Goal: Transaction & Acquisition: Subscribe to service/newsletter

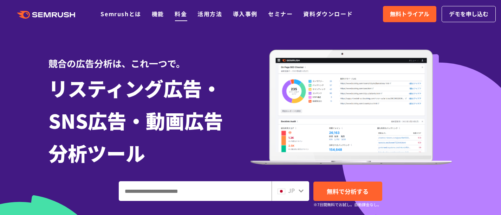
click at [180, 14] on link "料金" at bounding box center [181, 13] width 12 height 8
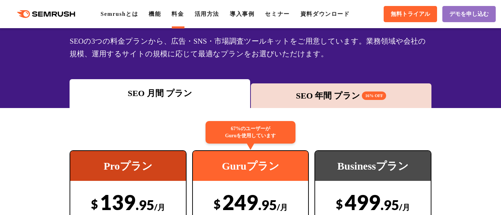
scroll to position [1, 0]
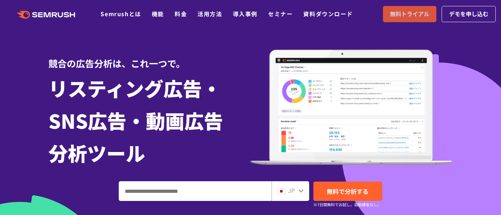
click at [416, 18] on span "無料トライアル" at bounding box center [409, 13] width 39 height 9
